Goal: Task Accomplishment & Management: Use online tool/utility

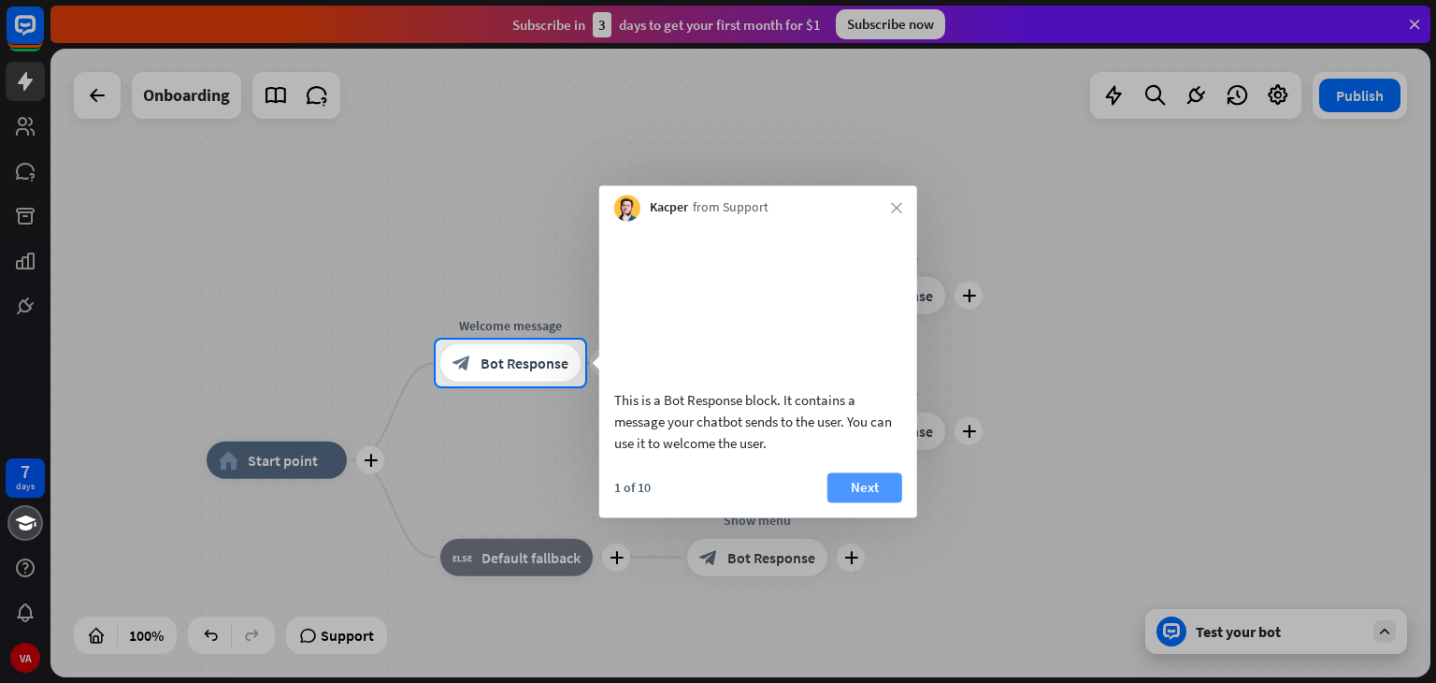
click at [871, 502] on button "Next" at bounding box center [864, 487] width 75 height 30
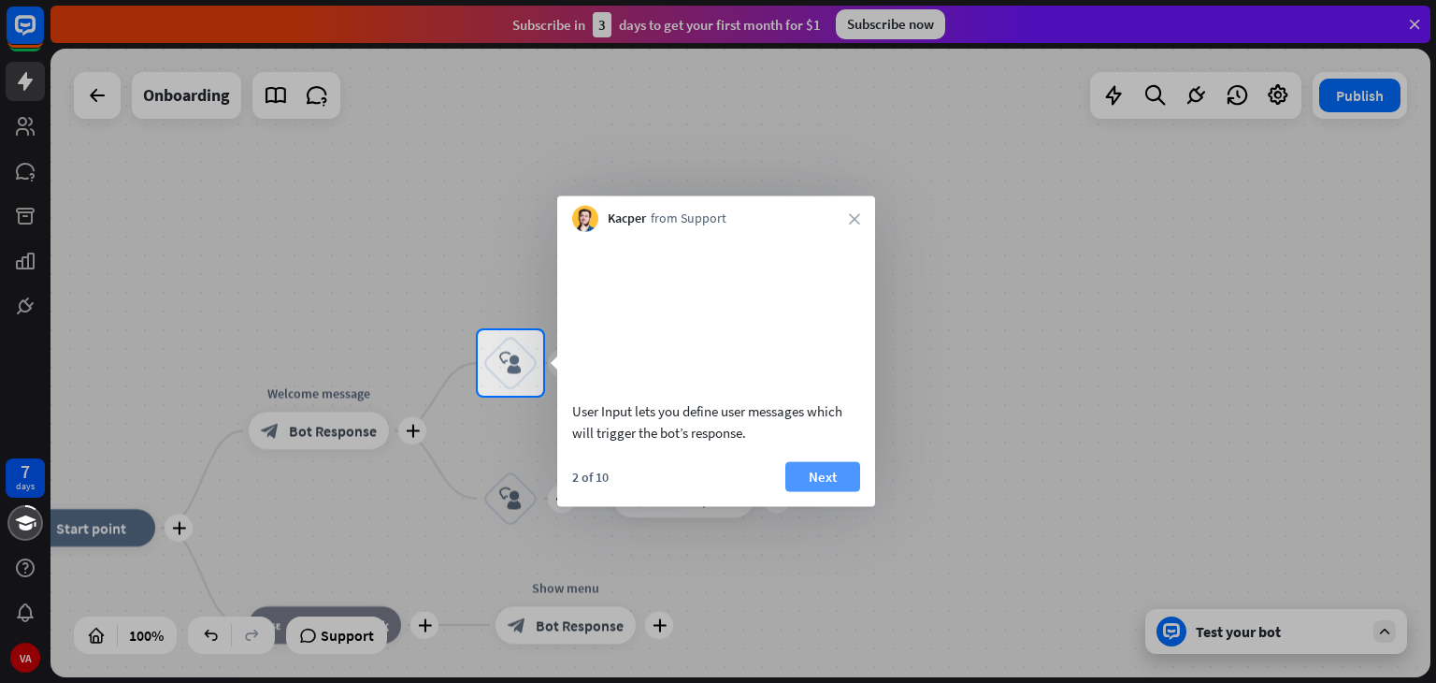
click at [844, 491] on button "Next" at bounding box center [822, 476] width 75 height 30
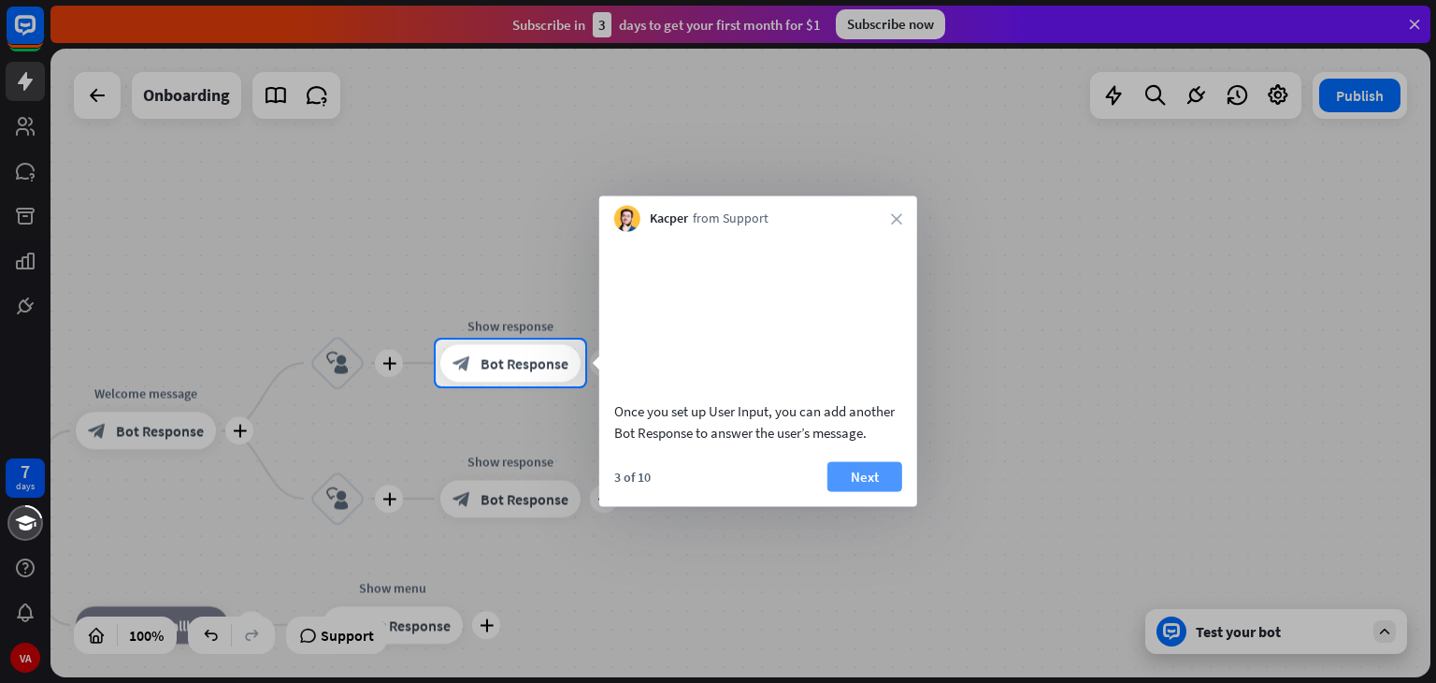
click at [847, 489] on button "Next" at bounding box center [864, 476] width 75 height 30
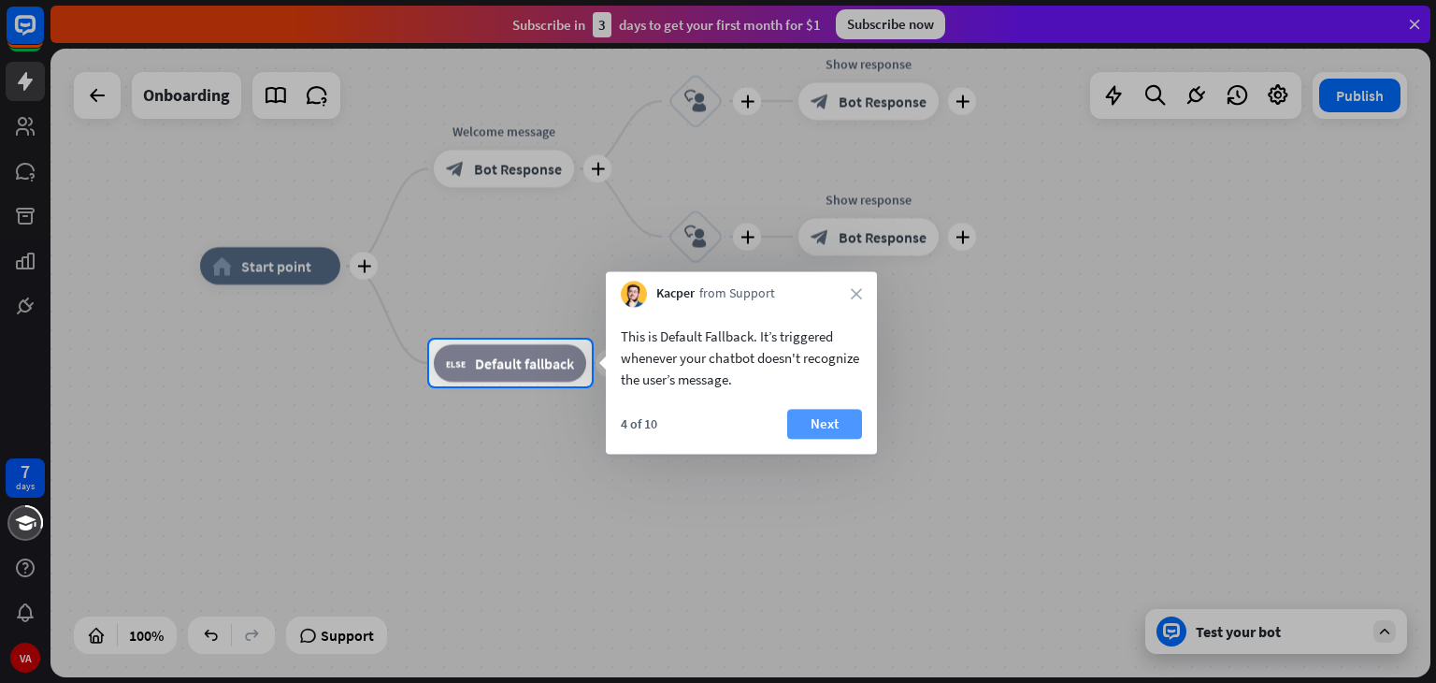
click at [811, 424] on button "Next" at bounding box center [824, 424] width 75 height 30
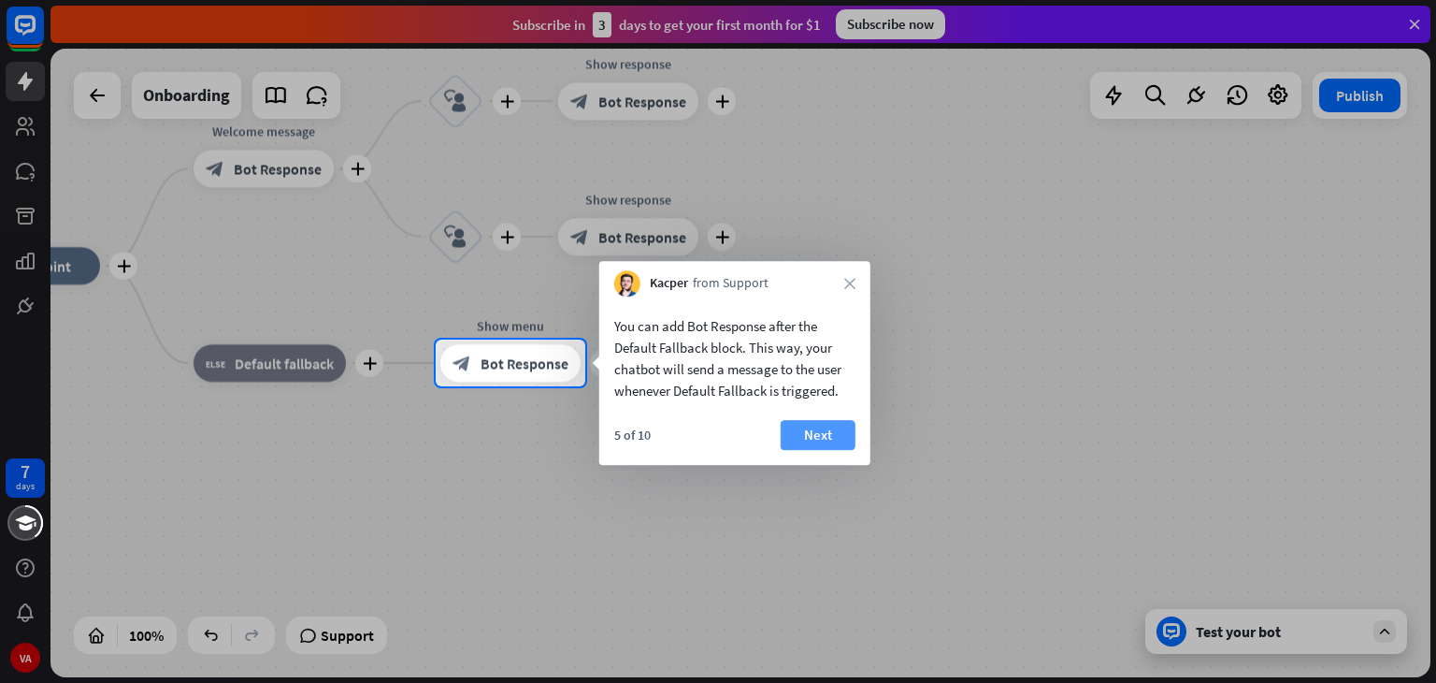
click at [821, 431] on button "Next" at bounding box center [818, 435] width 75 height 30
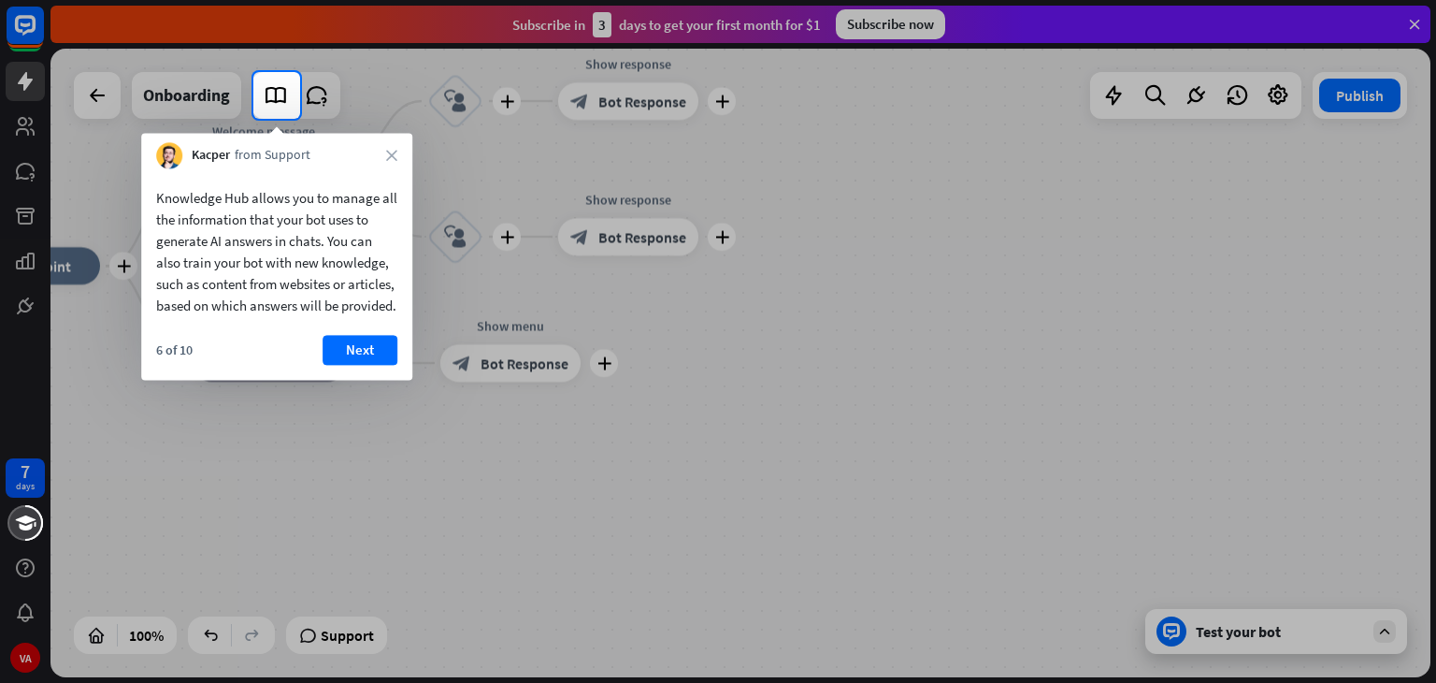
click at [458, 120] on div at bounding box center [718, 401] width 1436 height 564
click at [338, 365] on button "Next" at bounding box center [360, 350] width 75 height 30
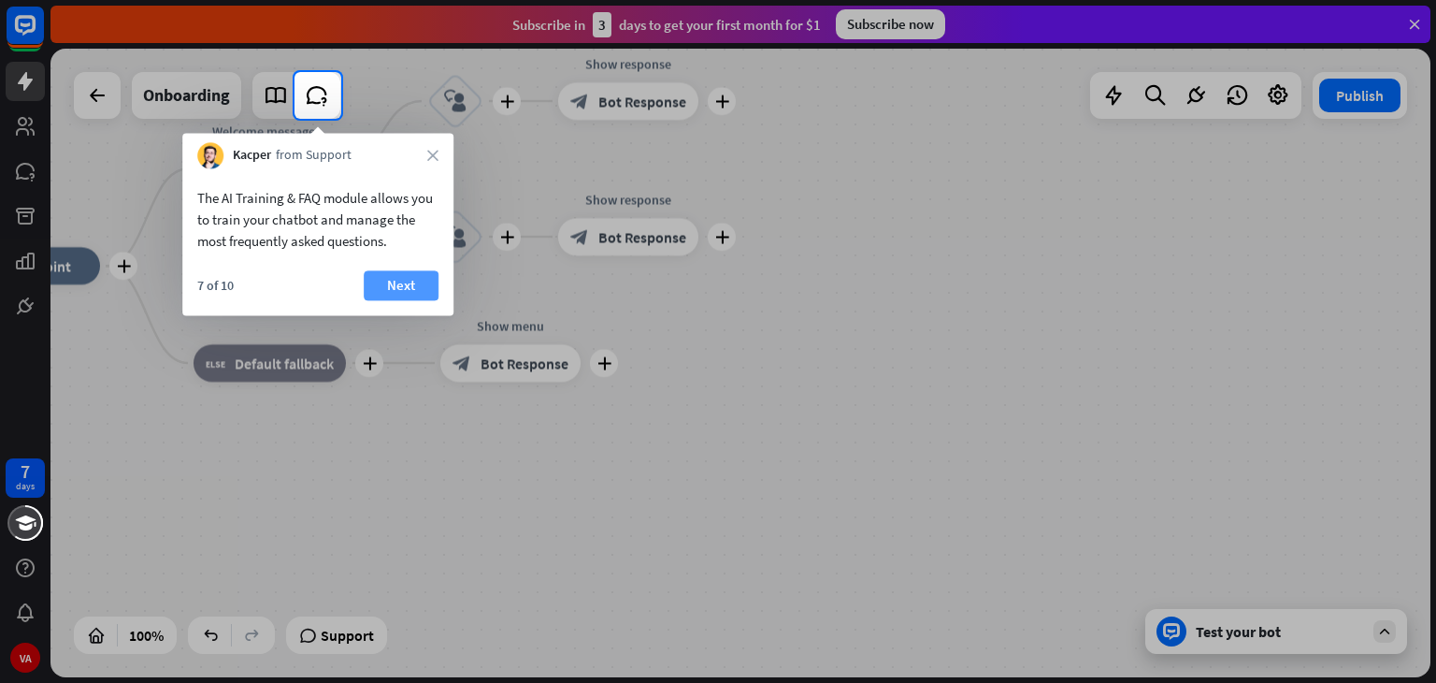
click at [377, 275] on button "Next" at bounding box center [401, 285] width 75 height 30
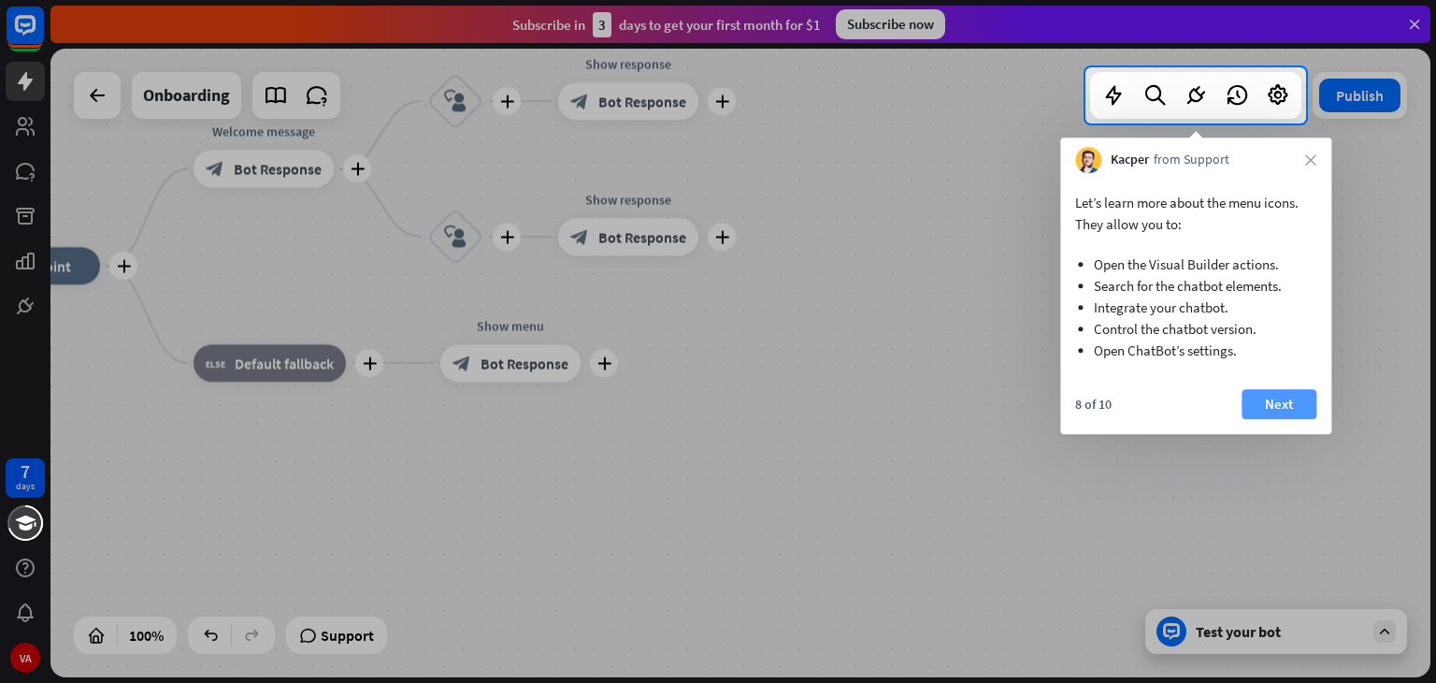
click at [1251, 405] on button "Next" at bounding box center [1279, 404] width 75 height 30
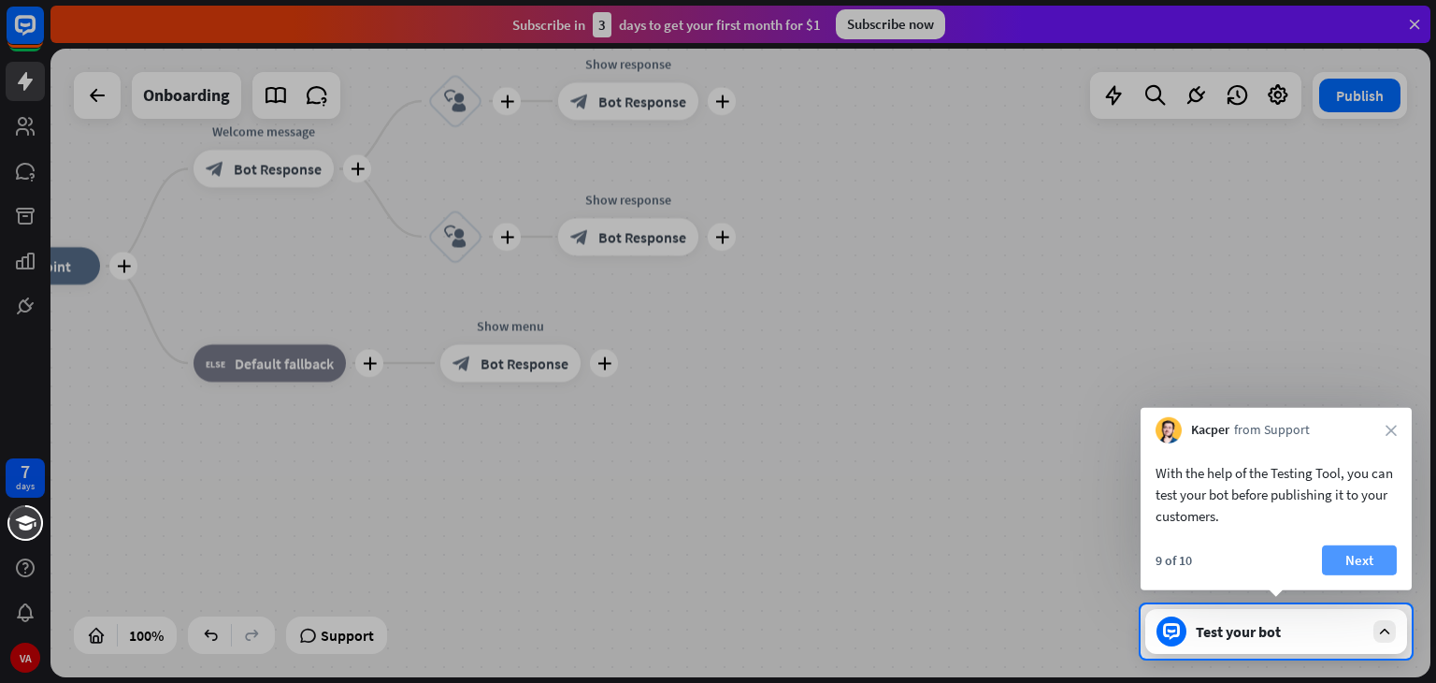
click at [1343, 571] on button "Next" at bounding box center [1359, 560] width 75 height 30
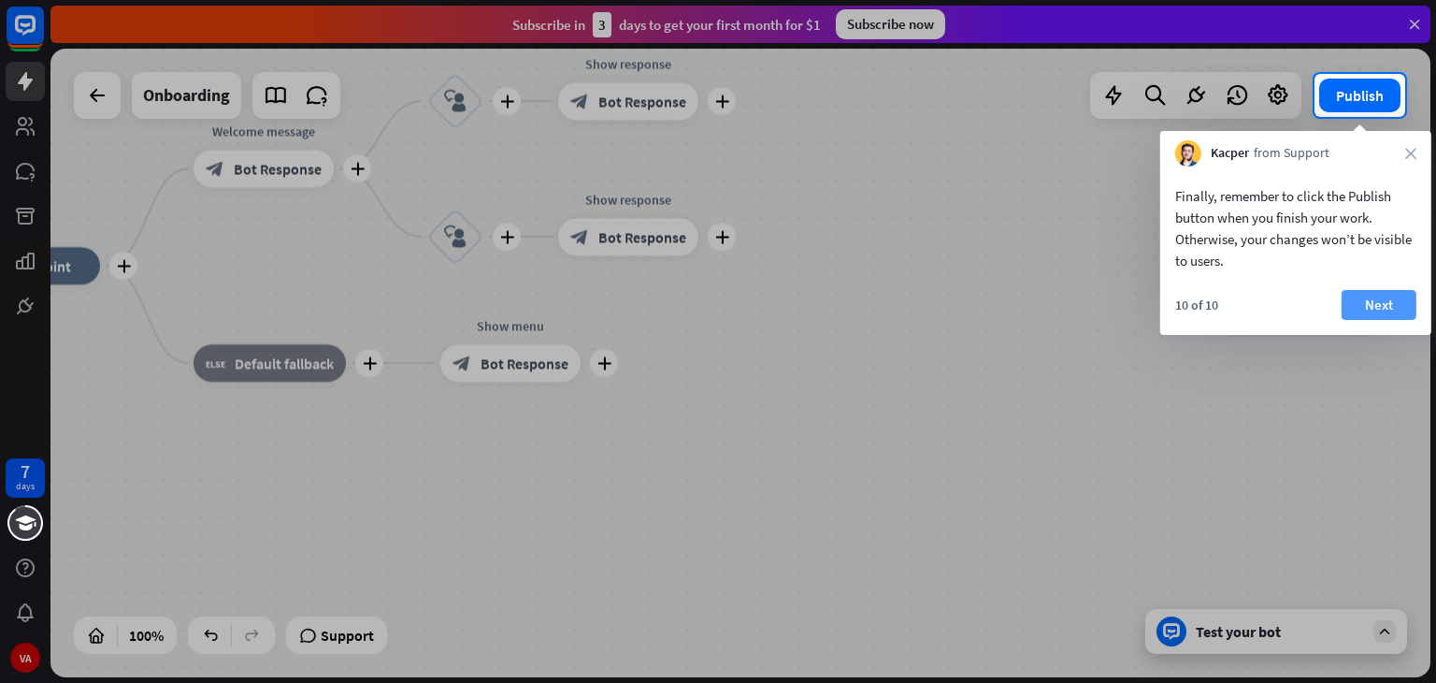
click at [1373, 304] on button "Next" at bounding box center [1379, 305] width 75 height 30
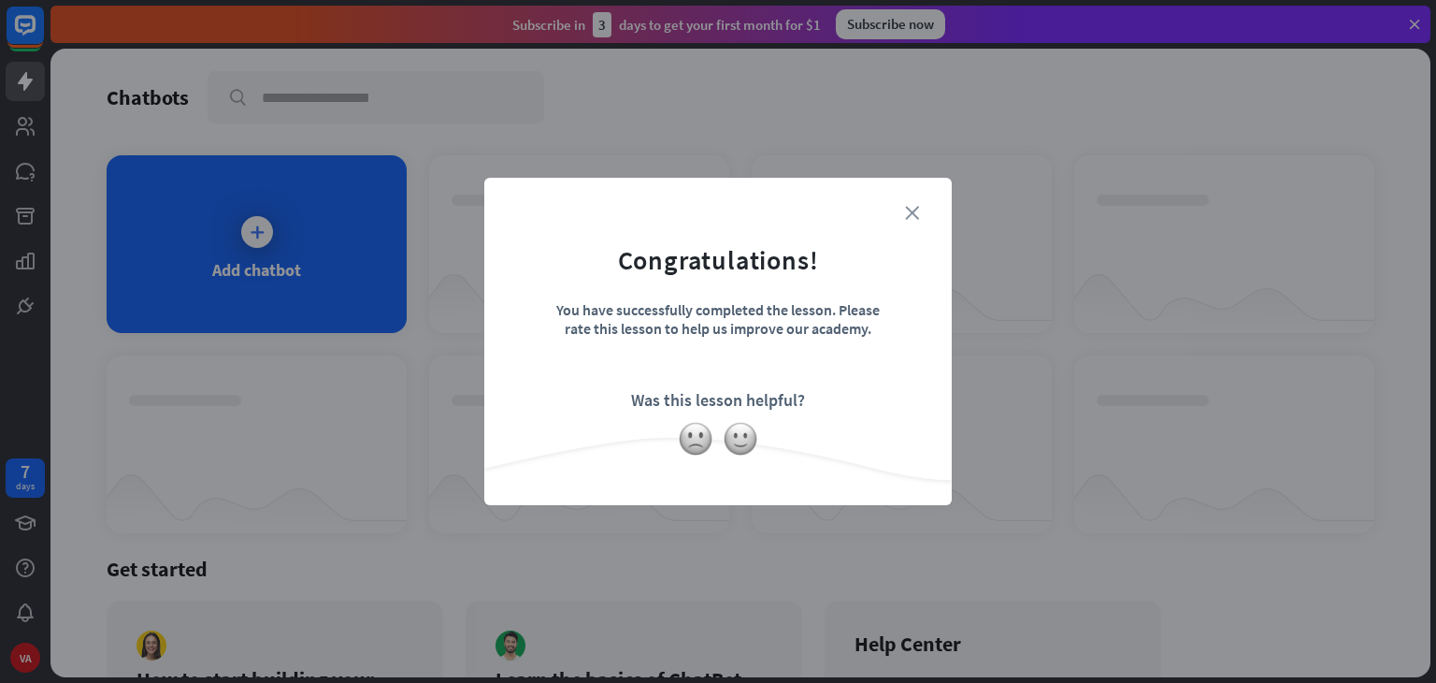
click at [912, 214] on icon "close" at bounding box center [912, 213] width 14 height 14
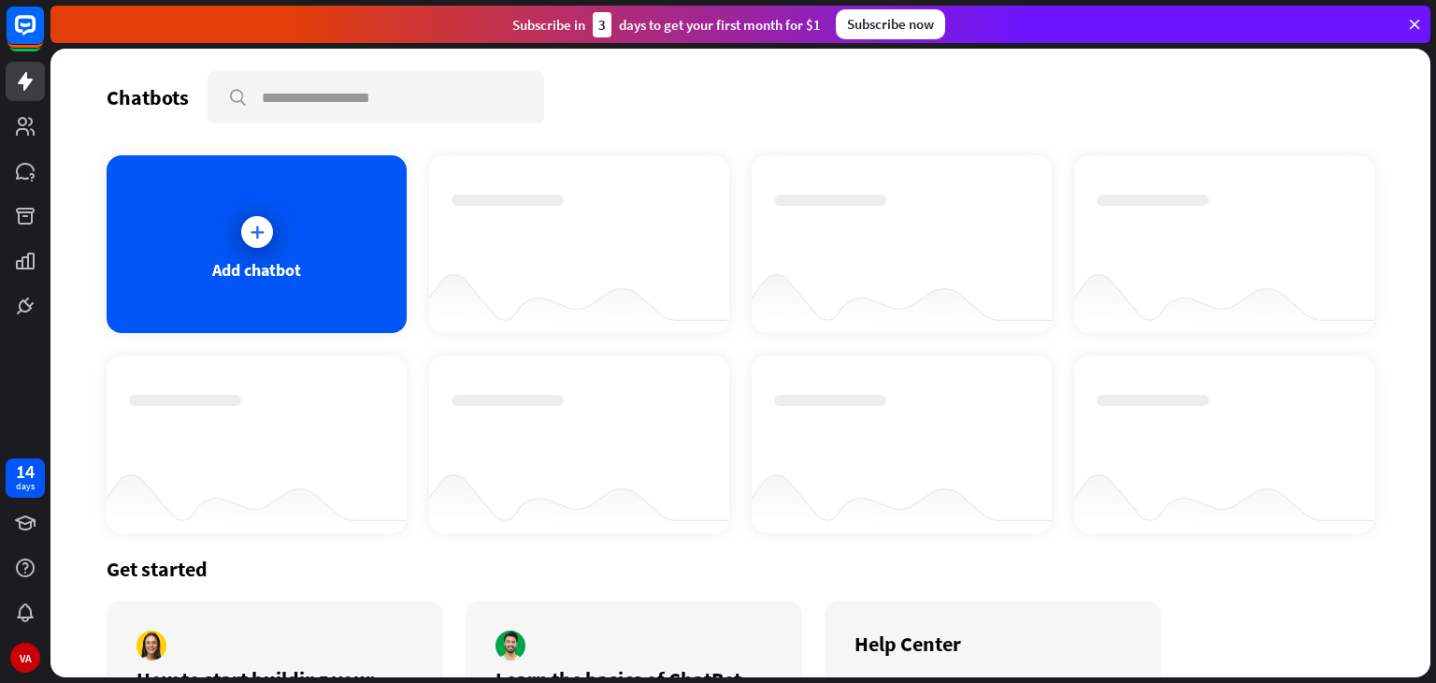
click at [259, 226] on icon at bounding box center [257, 232] width 19 height 19
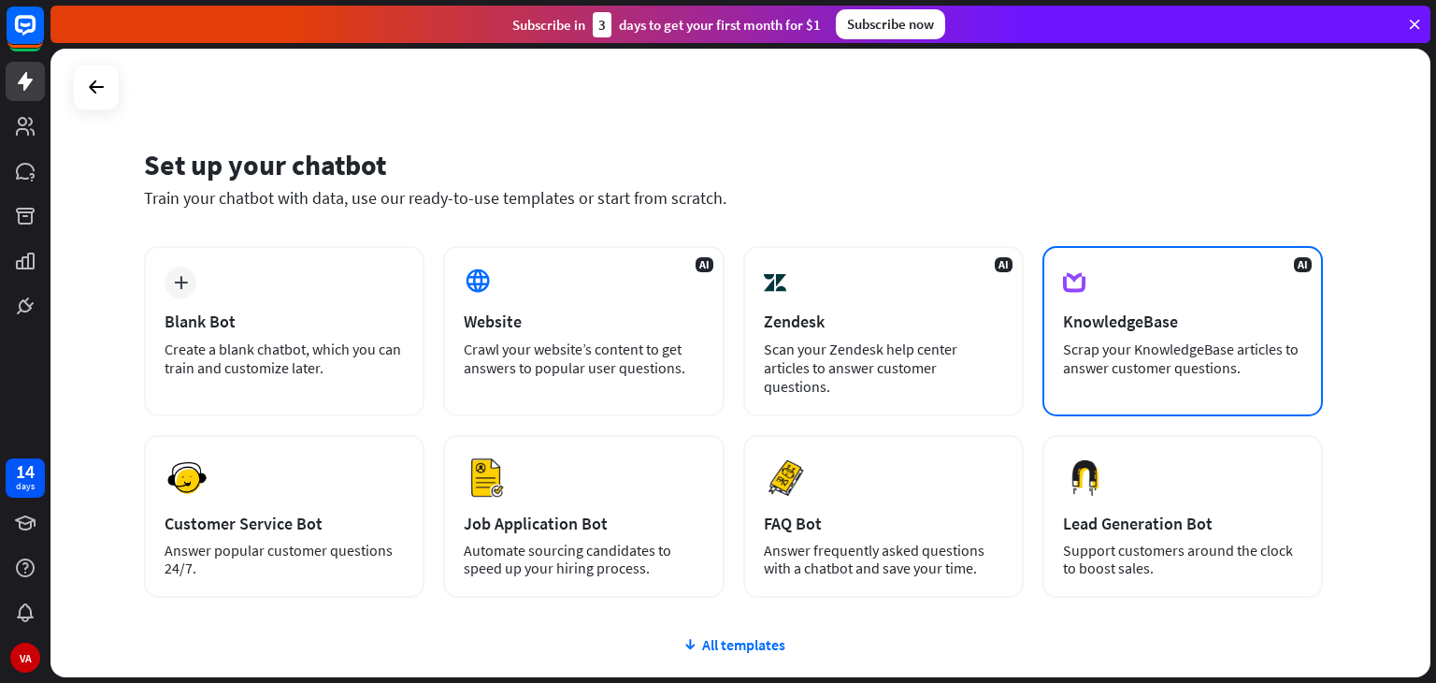
click at [1095, 338] on div "AI KnowledgeBase Scrap your KnowledgeBase articles to answer customer questions." at bounding box center [1183, 331] width 280 height 170
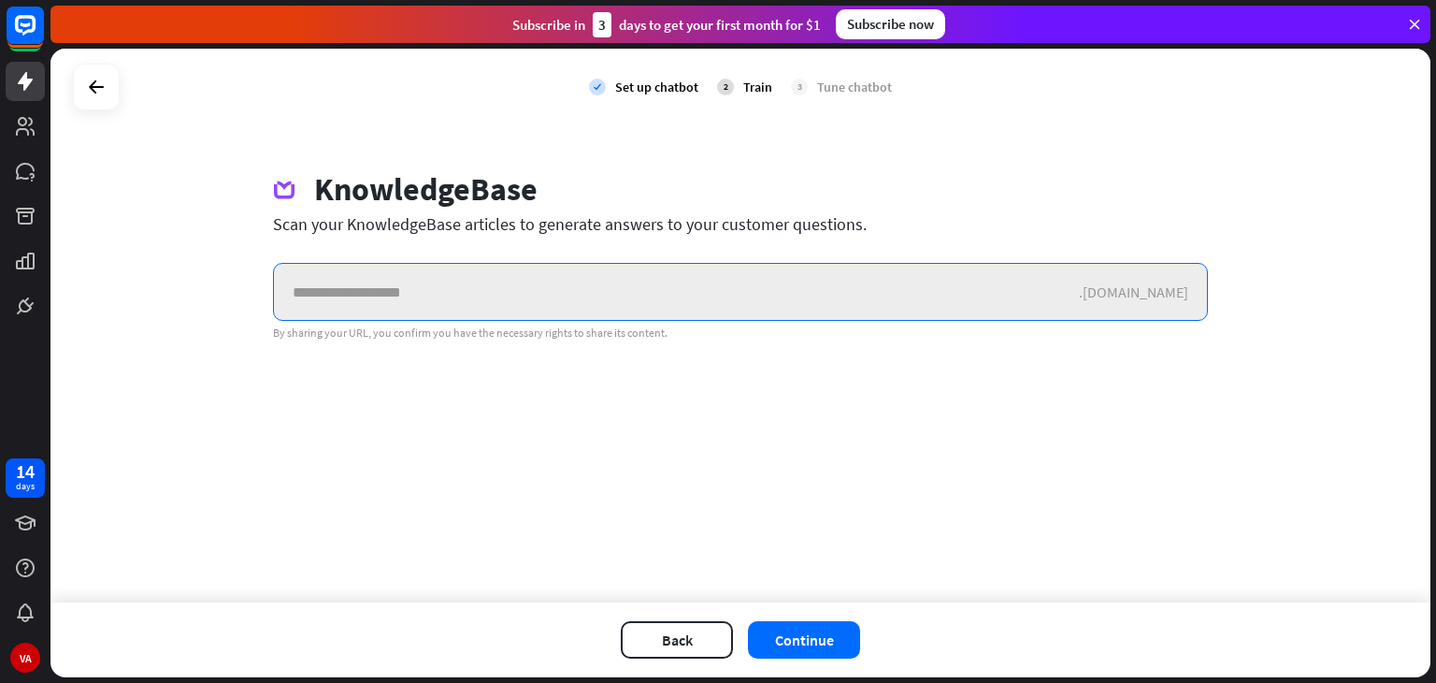
click at [472, 285] on input "text" at bounding box center [676, 292] width 805 height 56
paste input "**********"
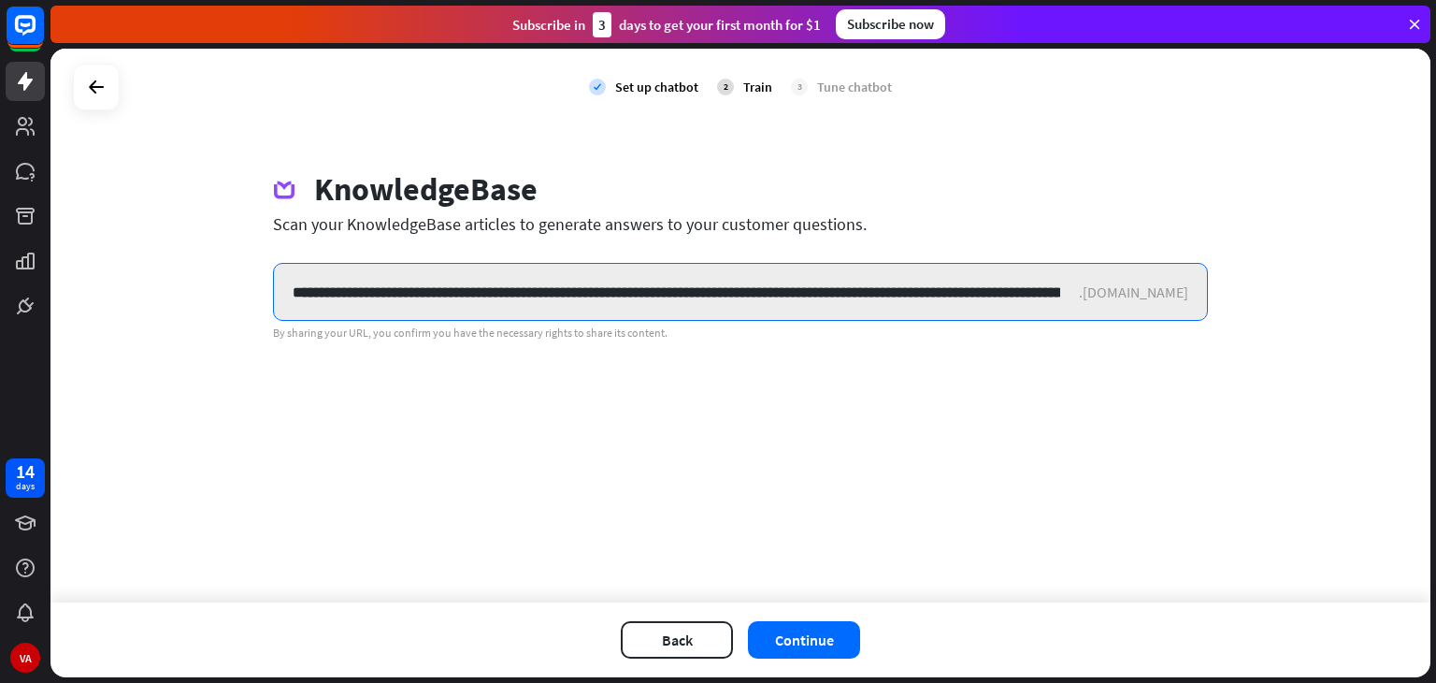
scroll to position [0, 298]
type input "**********"
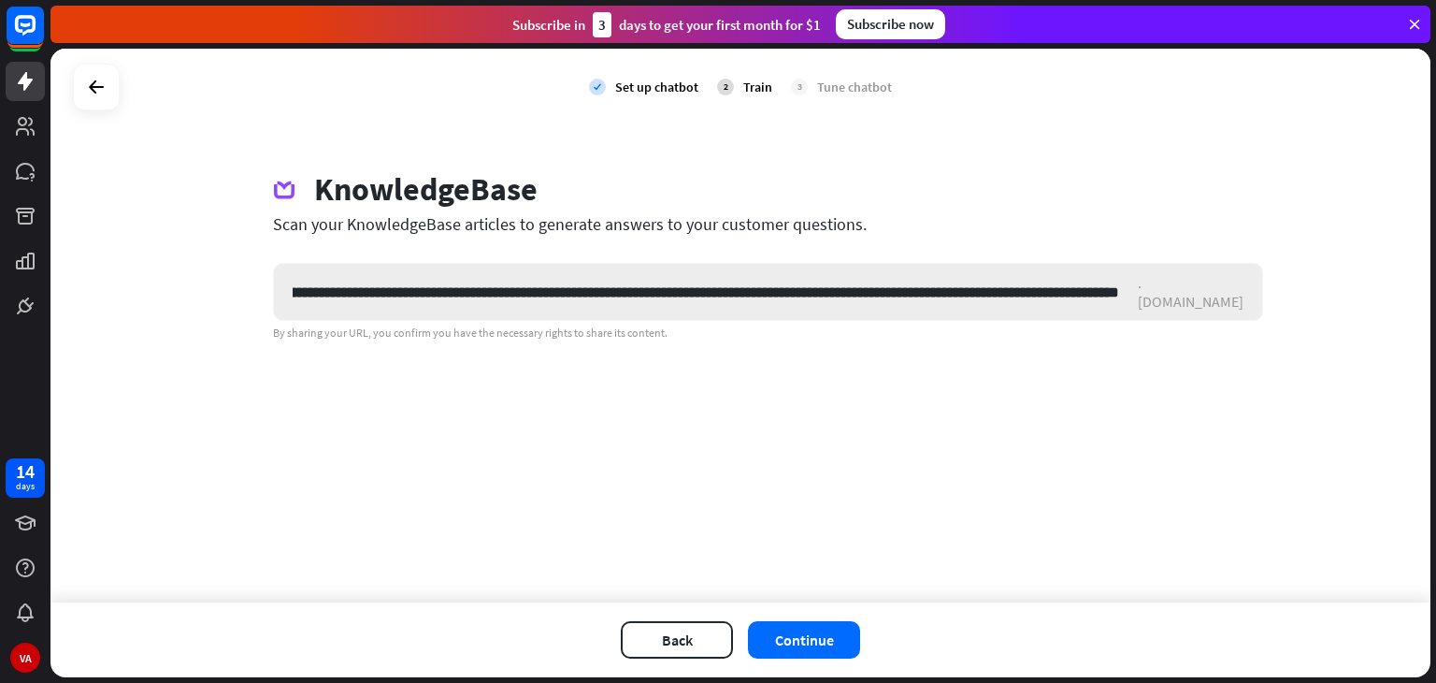
scroll to position [0, 0]
click at [1162, 297] on div ".[DOMAIN_NAME]" at bounding box center [1200, 291] width 124 height 37
click at [801, 641] on button "Continue" at bounding box center [804, 639] width 112 height 37
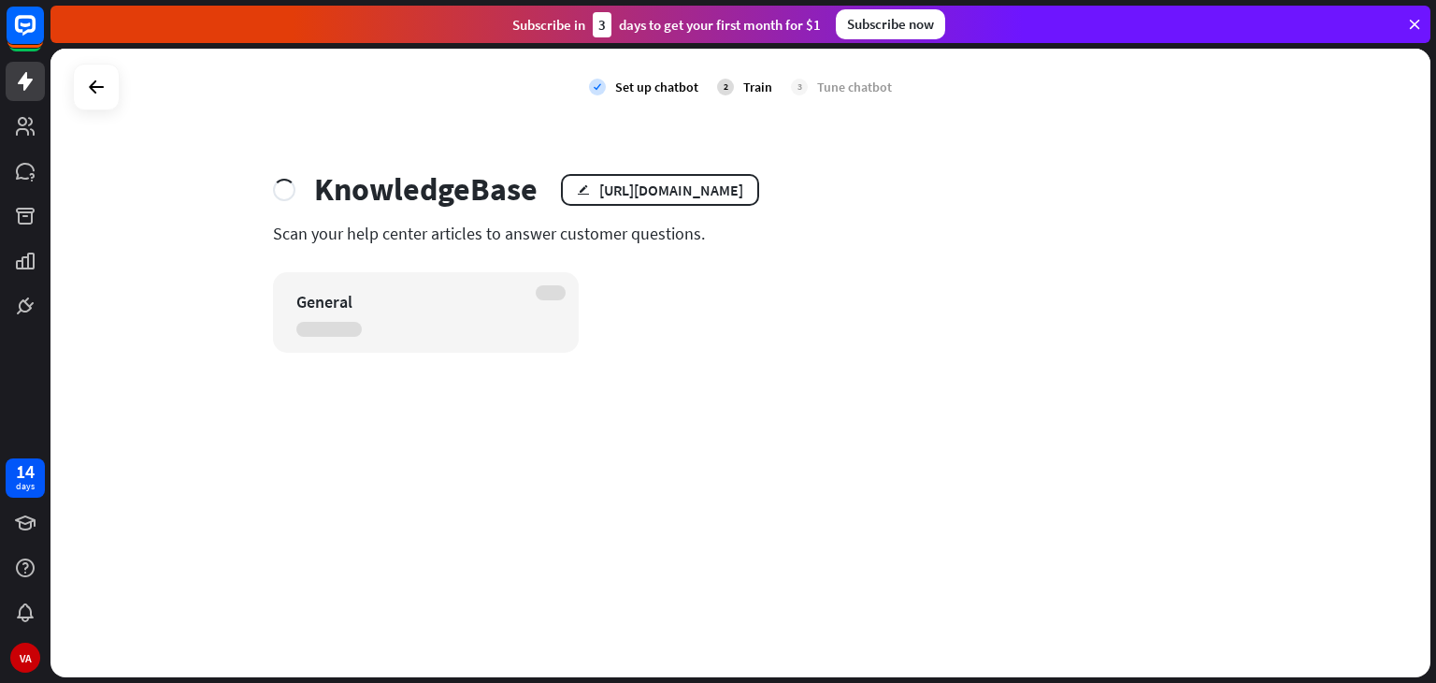
click at [378, 192] on div "KnowledgeBase" at bounding box center [425, 189] width 223 height 38
click at [509, 295] on div "General" at bounding box center [409, 302] width 226 height 22
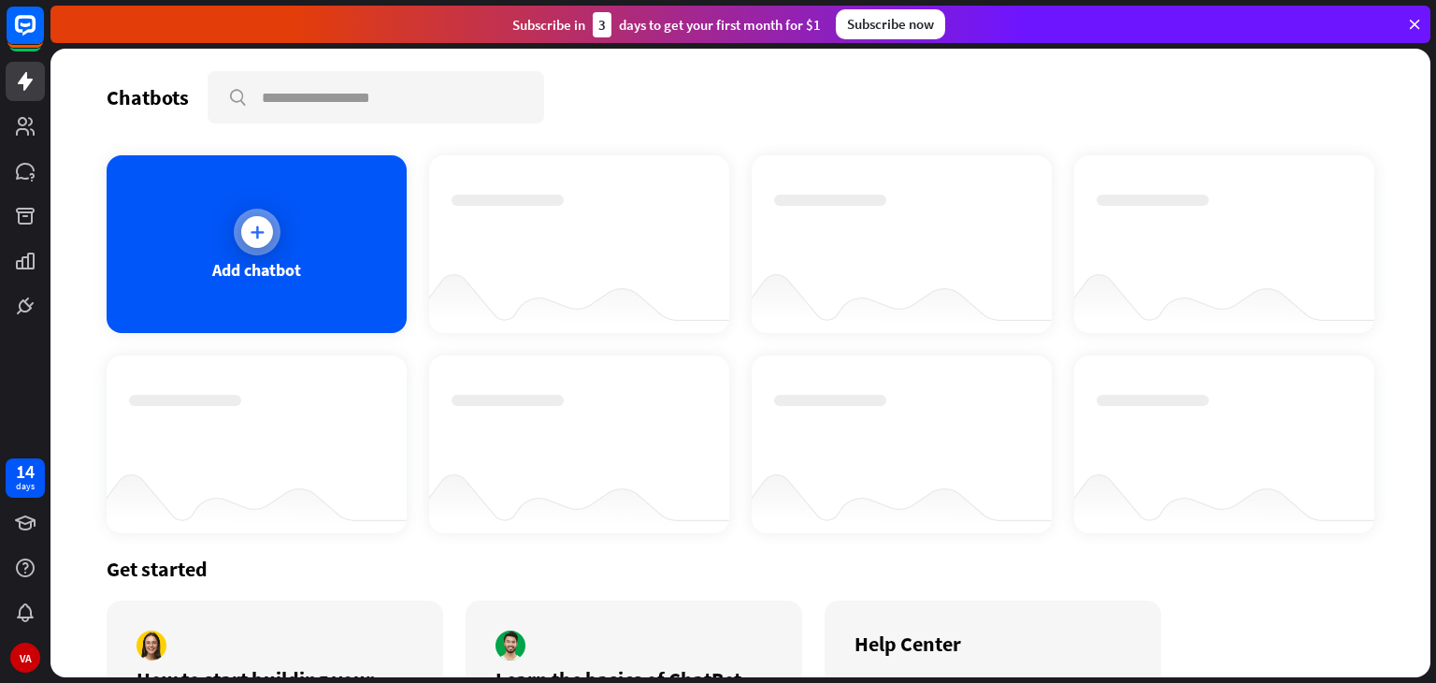
click at [280, 220] on div "Add chatbot" at bounding box center [257, 244] width 300 height 178
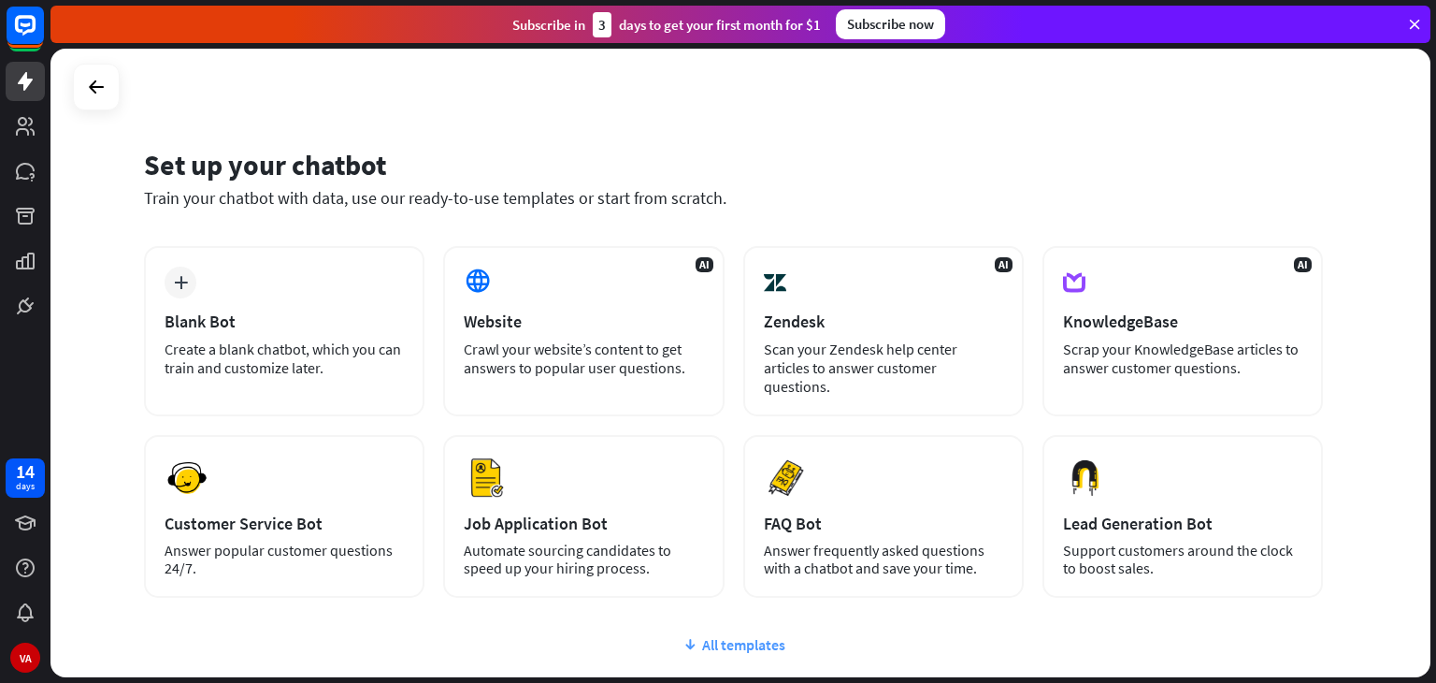
click at [733, 635] on div "All templates" at bounding box center [733, 644] width 1179 height 19
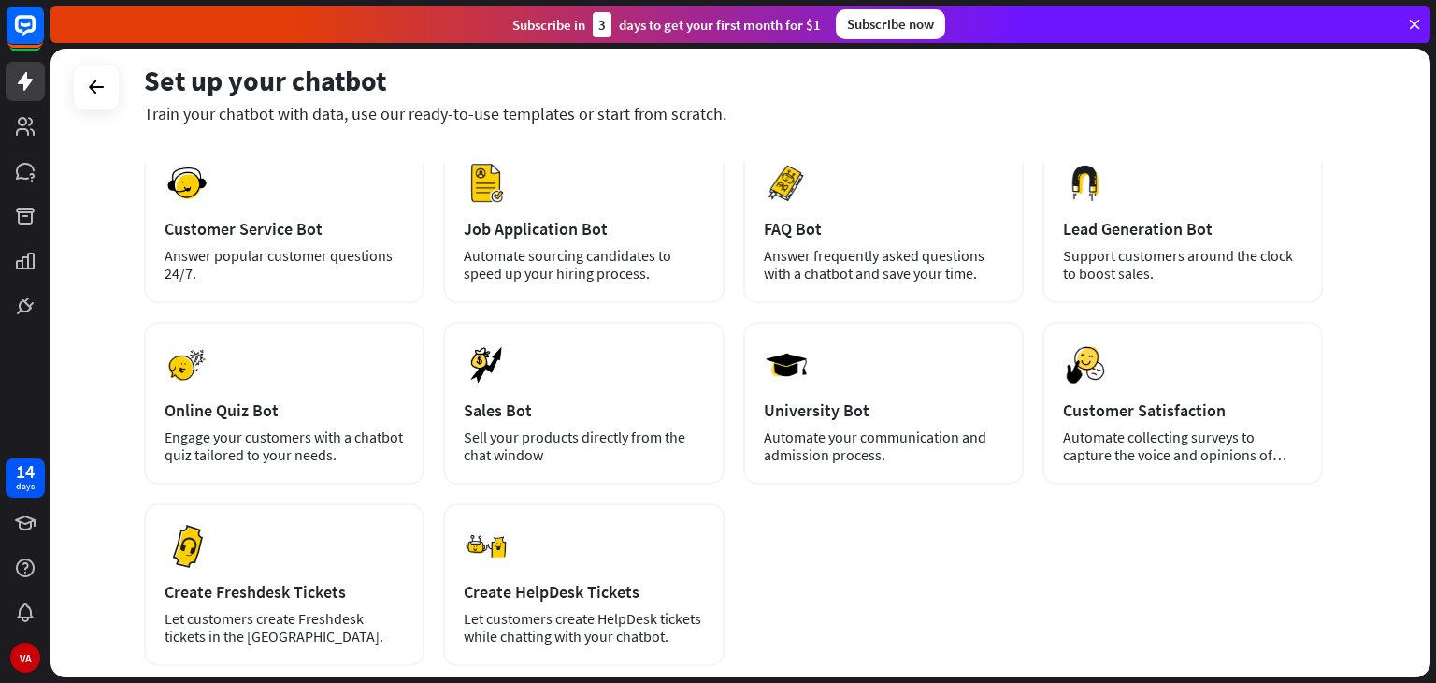
scroll to position [299, 0]
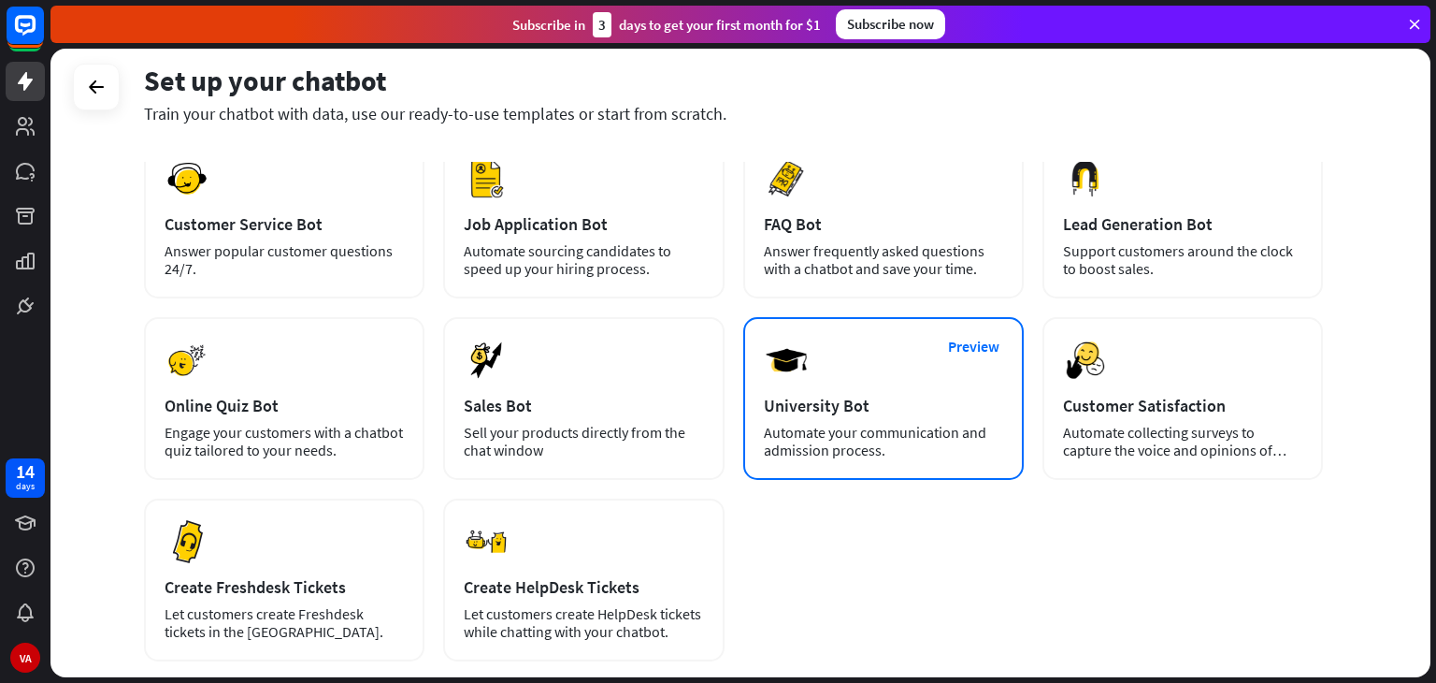
click at [812, 363] on div "Preview University Bot Automate your communication and admission process." at bounding box center [883, 398] width 280 height 163
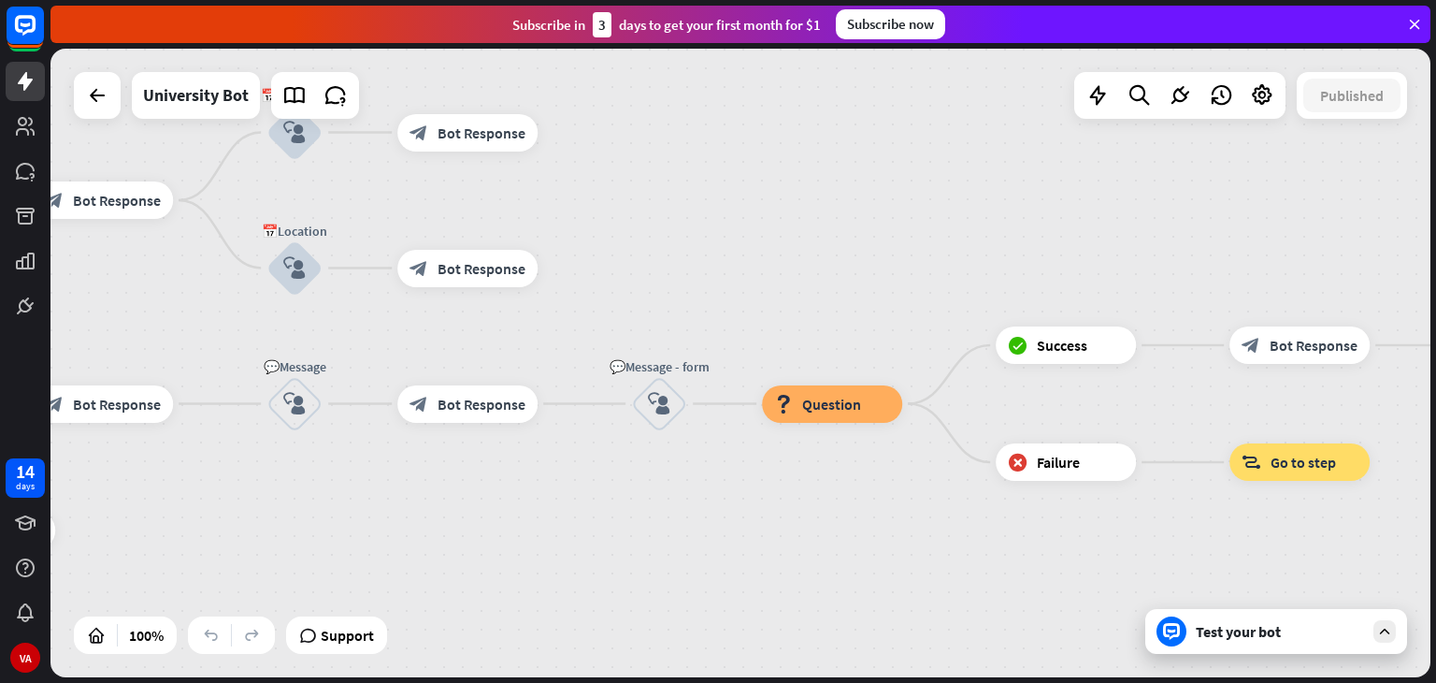
click at [1215, 673] on div "home_2 Start point Welcome message block_bot_response Bot Response ✨Main menu b…" at bounding box center [740, 363] width 1380 height 628
click at [1204, 647] on div "Test your bot" at bounding box center [1276, 631] width 262 height 45
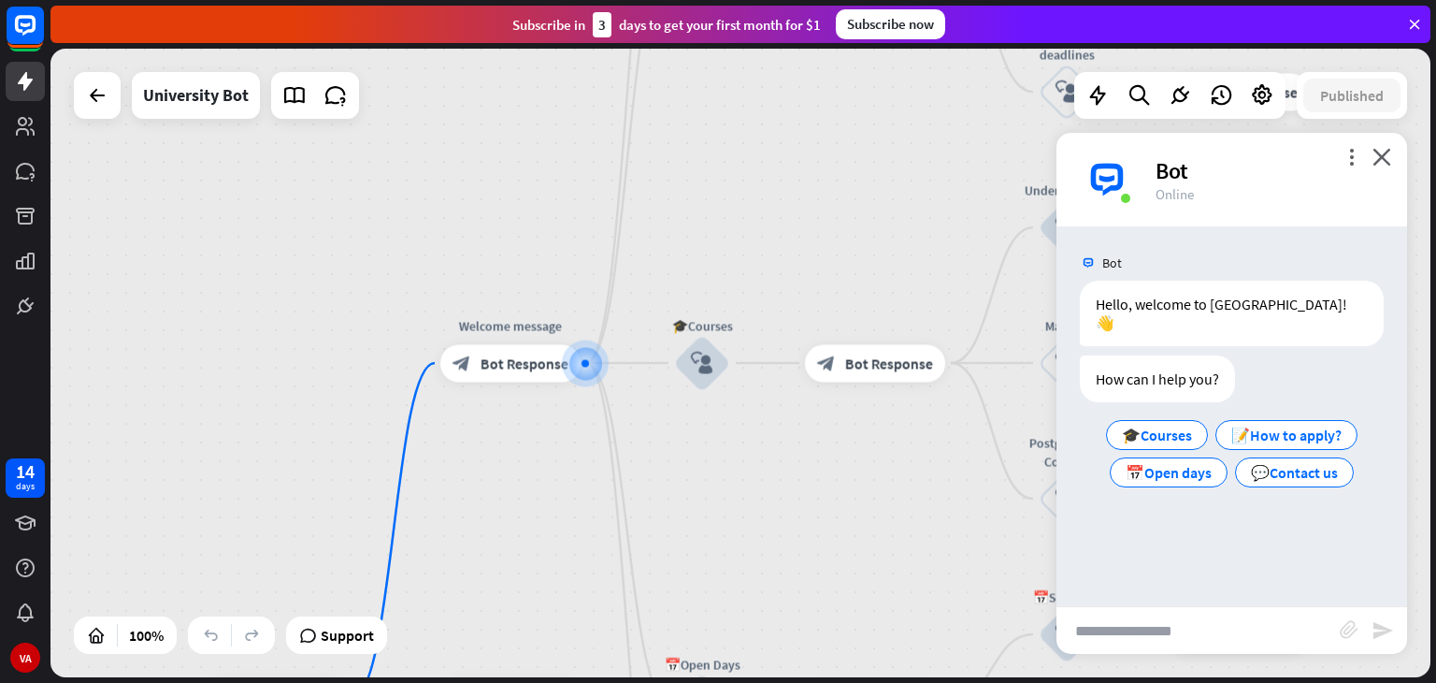
click at [1122, 627] on input "text" at bounding box center [1198, 630] width 283 height 47
type input "**"
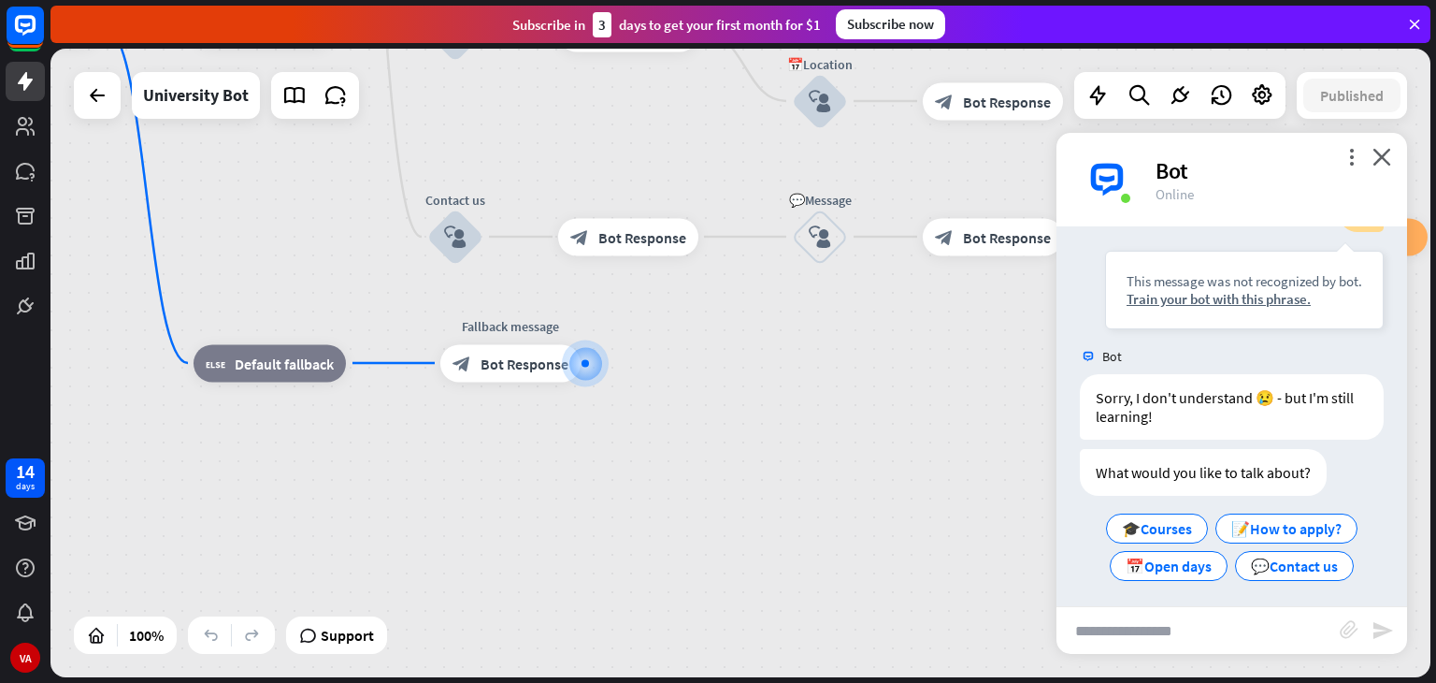
scroll to position [268, 0]
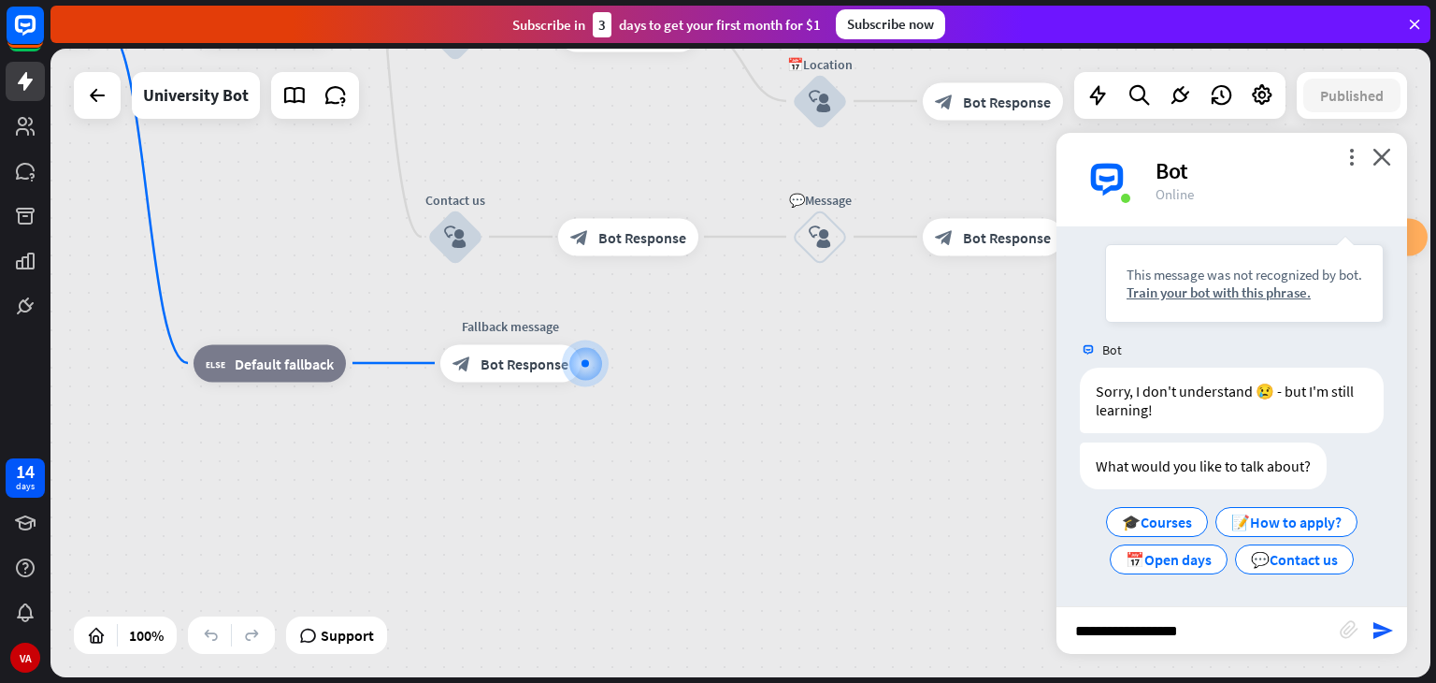
type input "**********"
click at [1384, 149] on icon "close" at bounding box center [1382, 157] width 19 height 18
